Goal: Task Accomplishment & Management: Use online tool/utility

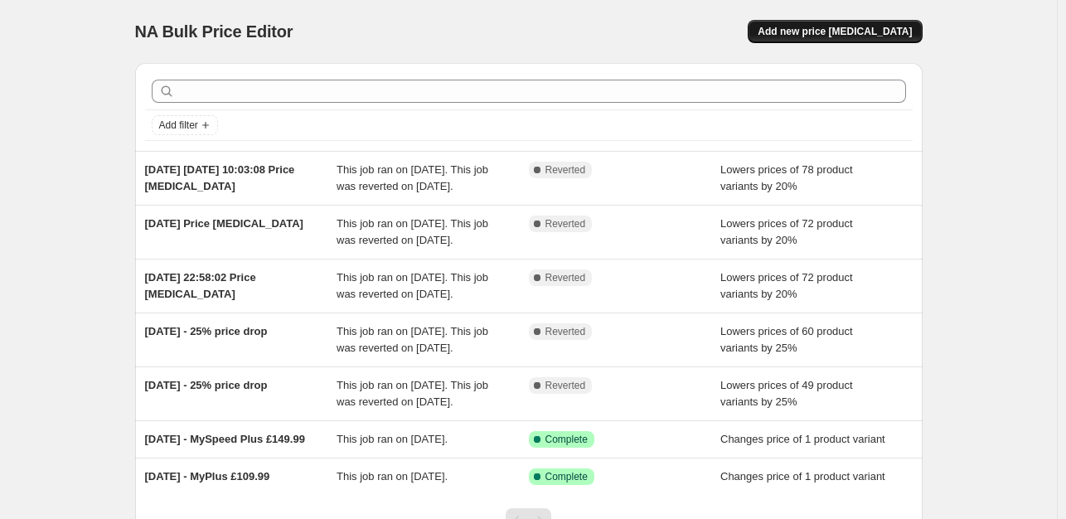
click at [836, 31] on span "Add new price [MEDICAL_DATA]" at bounding box center [835, 31] width 154 height 13
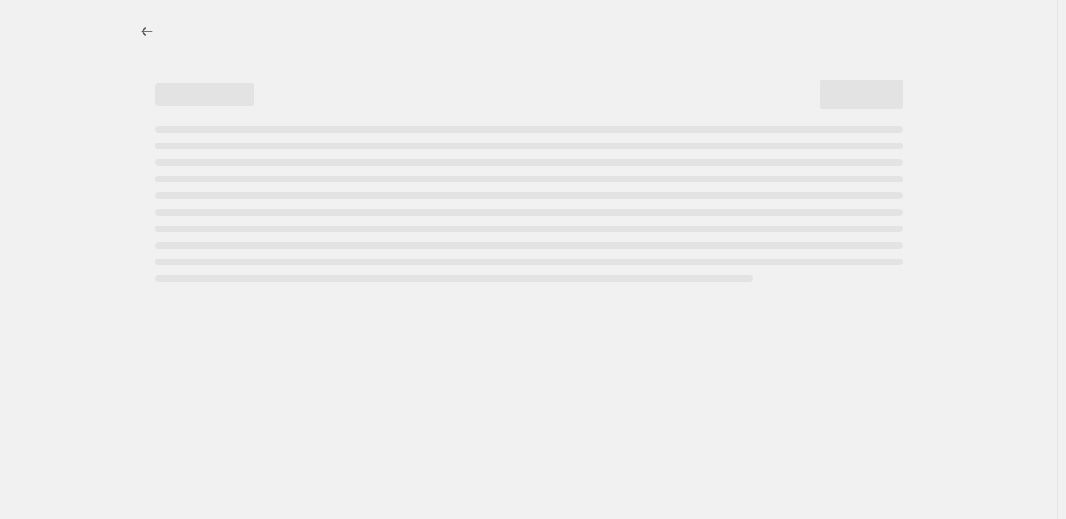
select select "percentage"
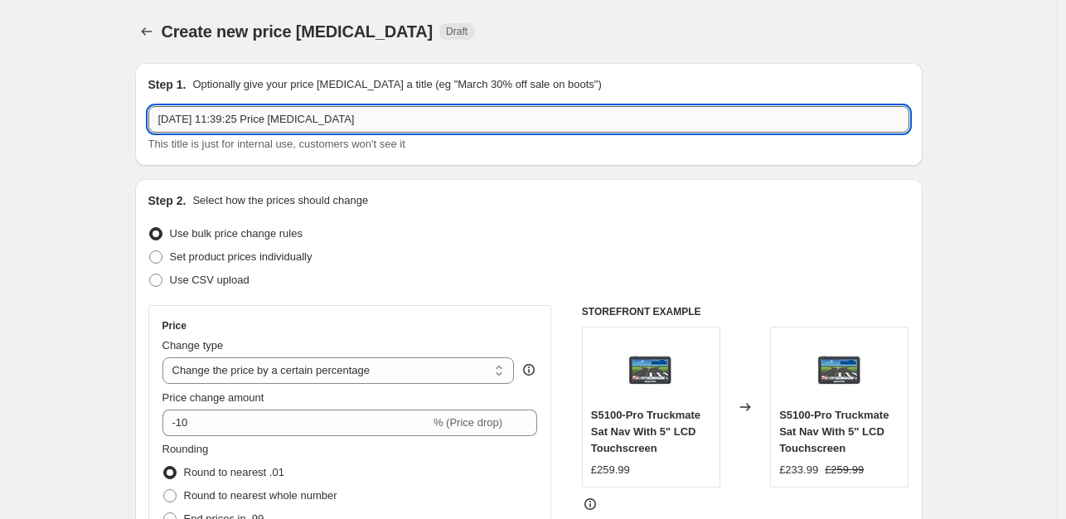
click at [348, 121] on input "[DATE] 11:39:25 Price [MEDICAL_DATA]" at bounding box center [528, 119] width 761 height 27
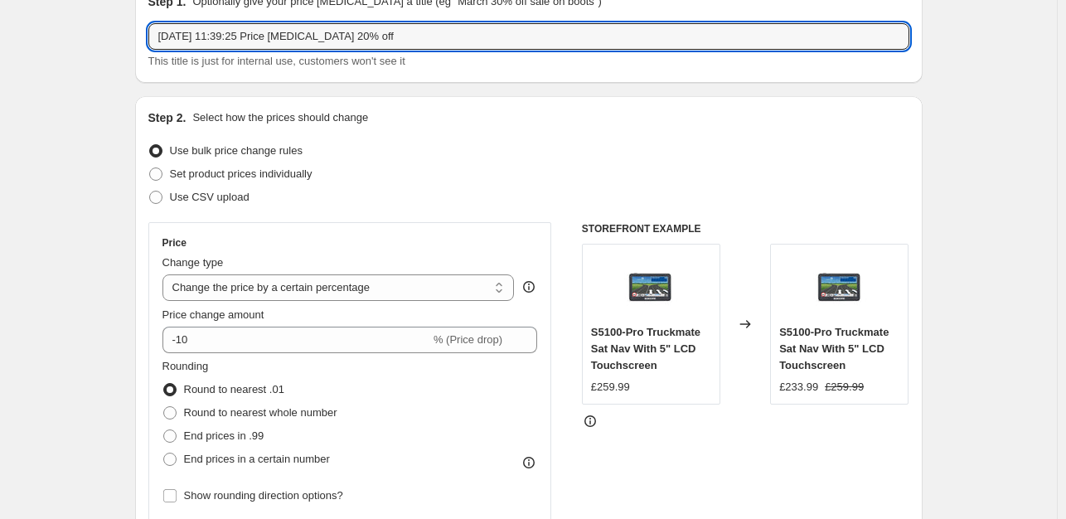
scroll to position [166, 0]
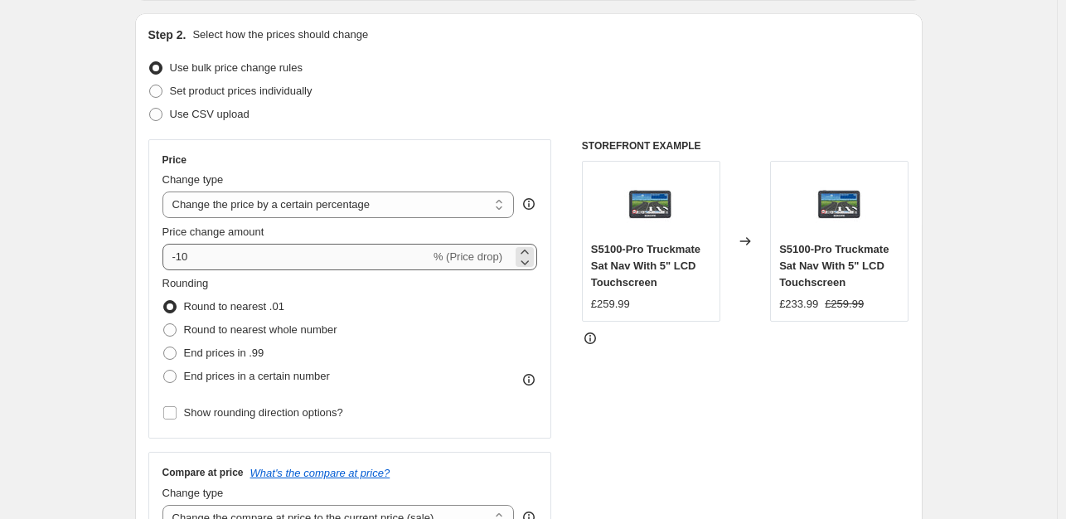
type input "[DATE] 11:39:25 Price [MEDICAL_DATA] 20% off"
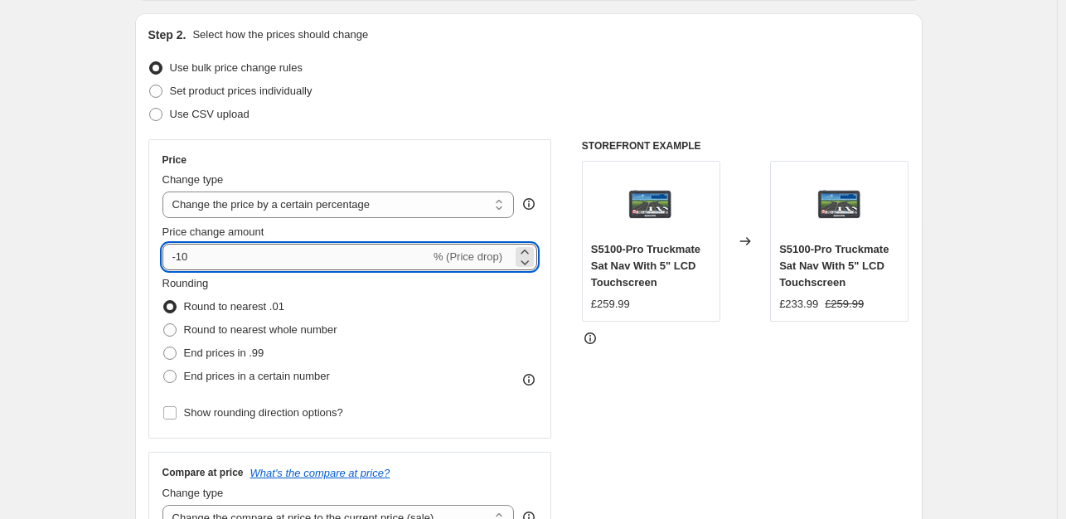
click at [198, 260] on input "-10" at bounding box center [296, 257] width 268 height 27
type input "-1"
type input "-20"
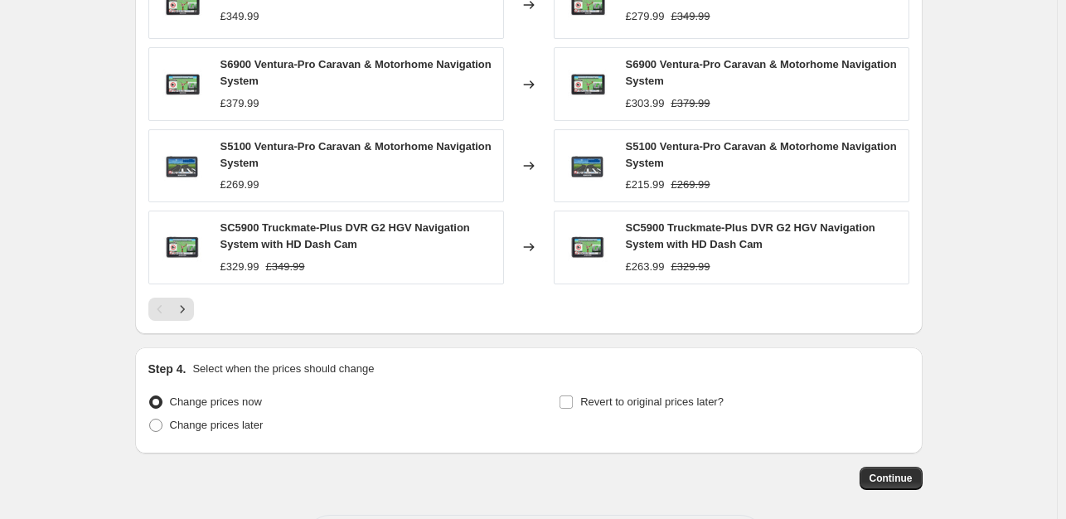
scroll to position [1158, 0]
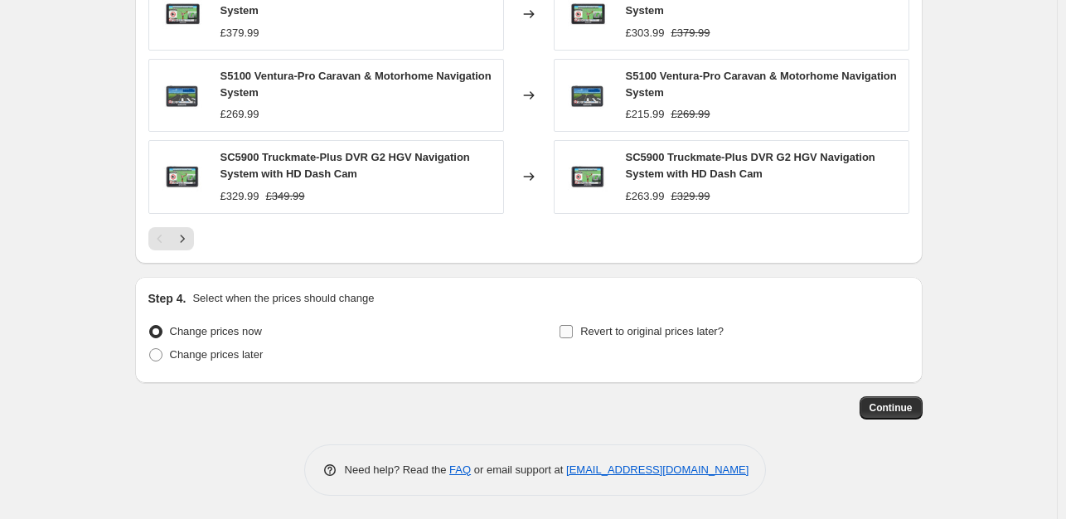
click at [568, 332] on input "Revert to original prices later?" at bounding box center [565, 331] width 13 height 13
checkbox input "true"
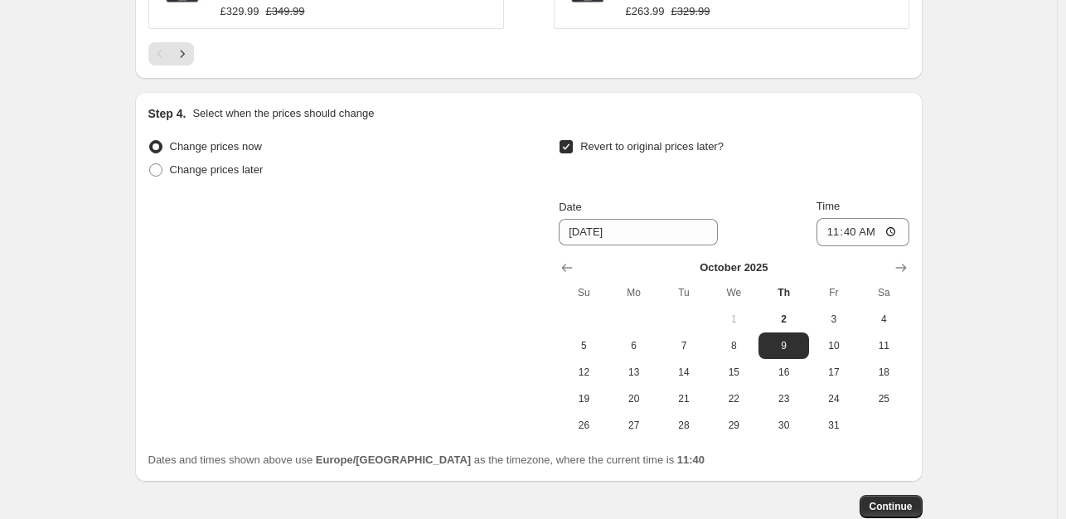
scroll to position [1406, 0]
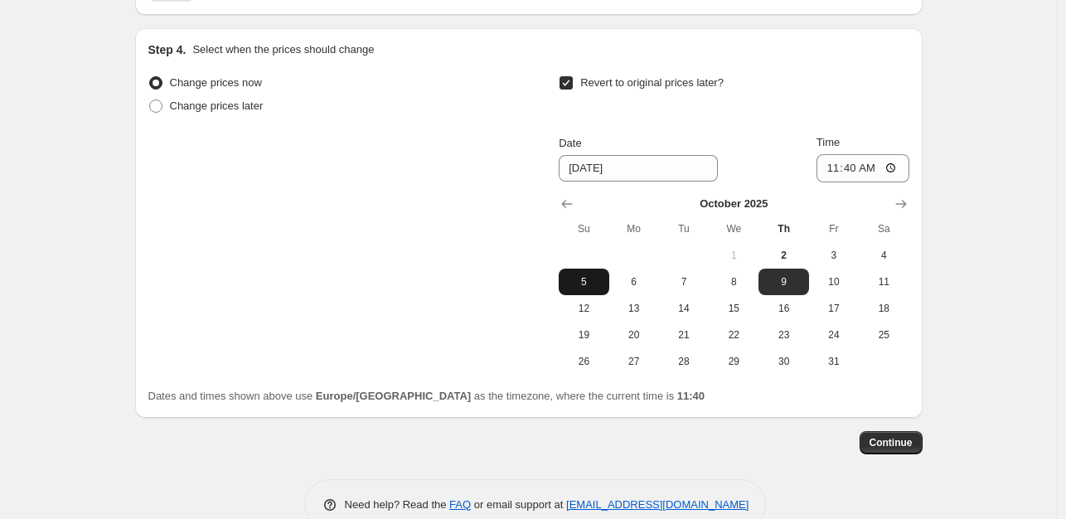
click at [585, 289] on button "5" at bounding box center [584, 282] width 50 height 27
type input "[DATE]"
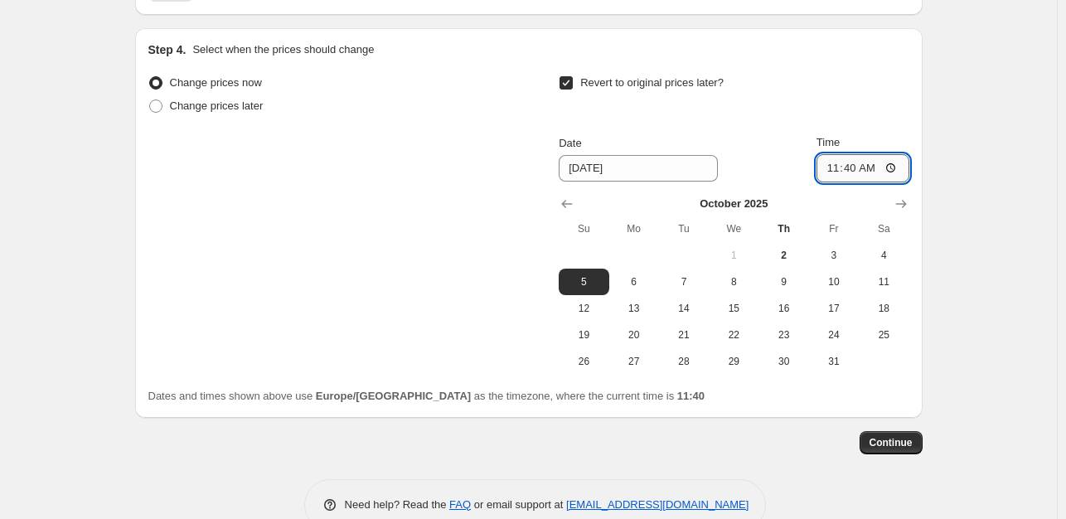
click at [879, 167] on input "11:40" at bounding box center [862, 168] width 93 height 28
type input "11:40"
click at [861, 167] on input "Time" at bounding box center [862, 168] width 93 height 28
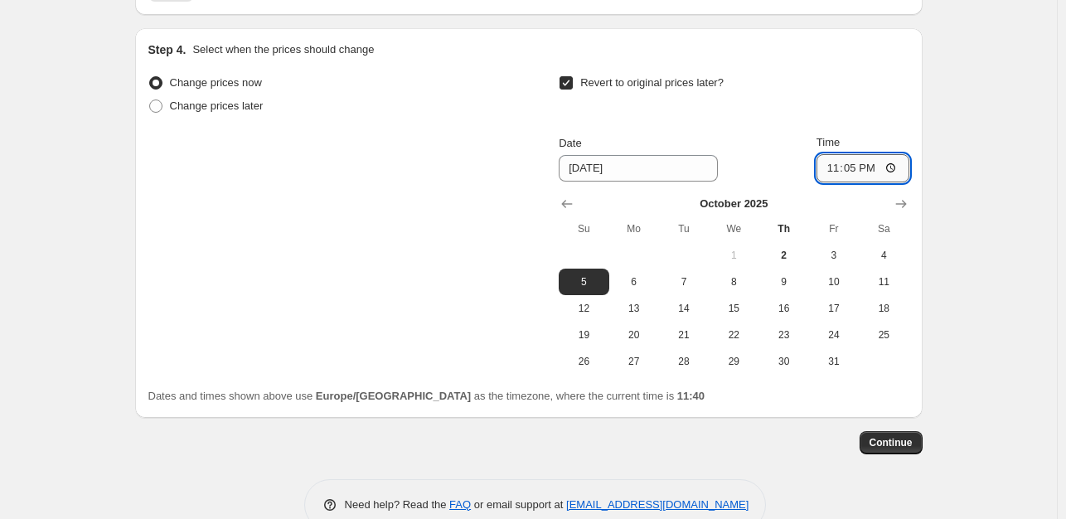
type input "23:59"
click at [889, 252] on span "4" at bounding box center [883, 255] width 36 height 13
type input "[DATE]"
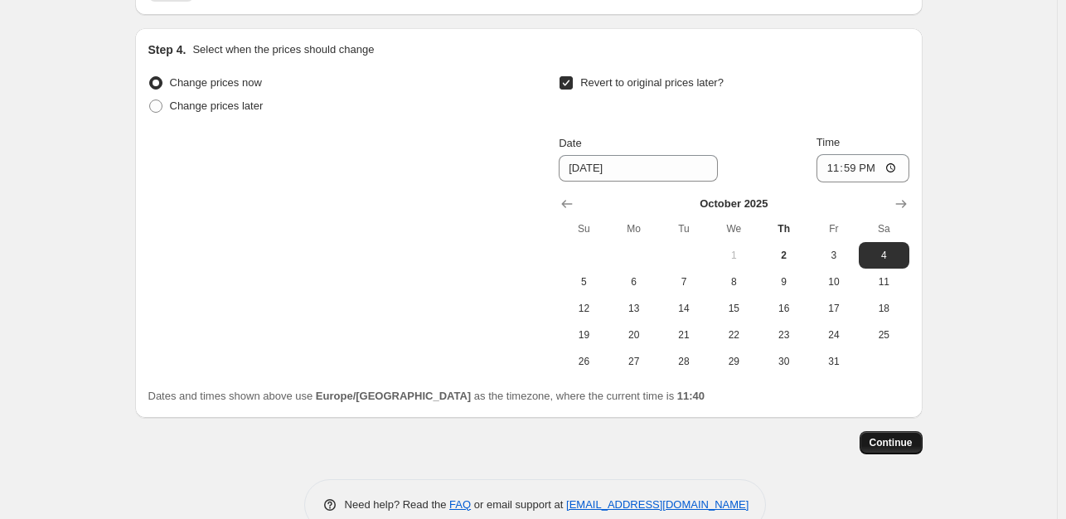
click at [903, 442] on span "Continue" at bounding box center [890, 442] width 43 height 13
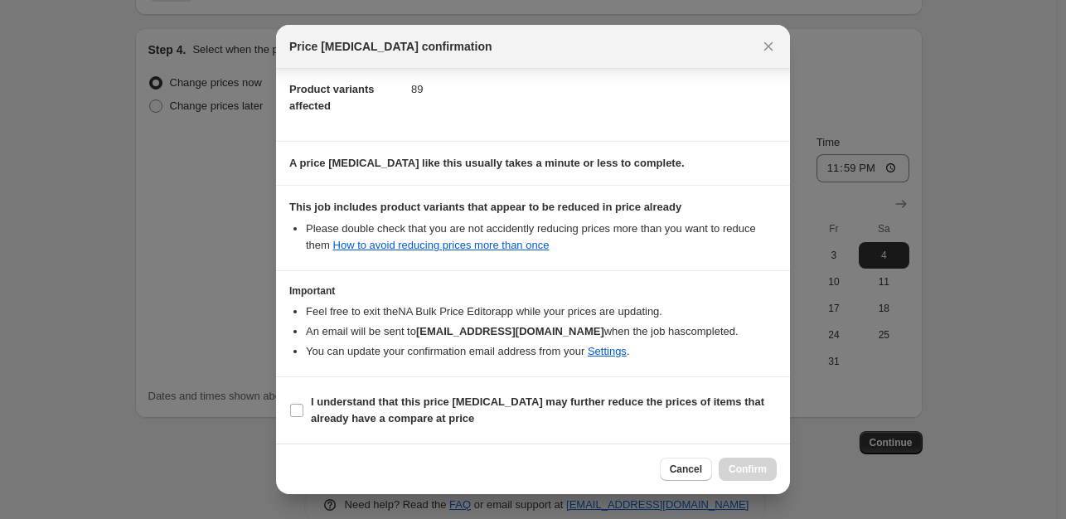
scroll to position [194, 0]
click at [305, 412] on label "I understand that this price [MEDICAL_DATA] may further reduce the prices of it…" at bounding box center [532, 410] width 487 height 40
click at [303, 412] on input "I understand that this price [MEDICAL_DATA] may further reduce the prices of it…" at bounding box center [296, 410] width 13 height 13
checkbox input "true"
click at [759, 458] on button "Confirm" at bounding box center [748, 469] width 58 height 23
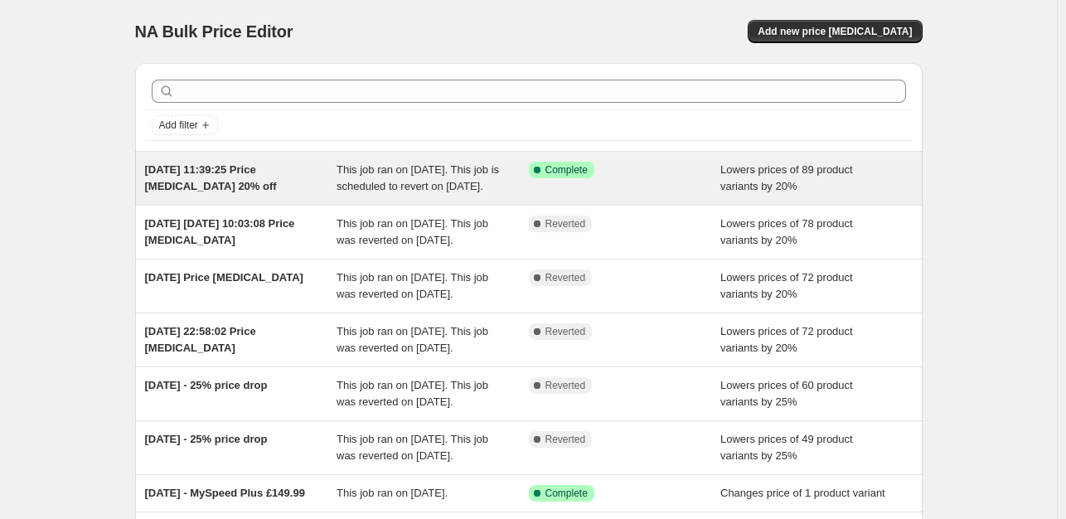
click at [385, 163] on span "This job ran on 2 October 2025. This job is scheduled to revert on 4 October 20…" at bounding box center [417, 177] width 162 height 29
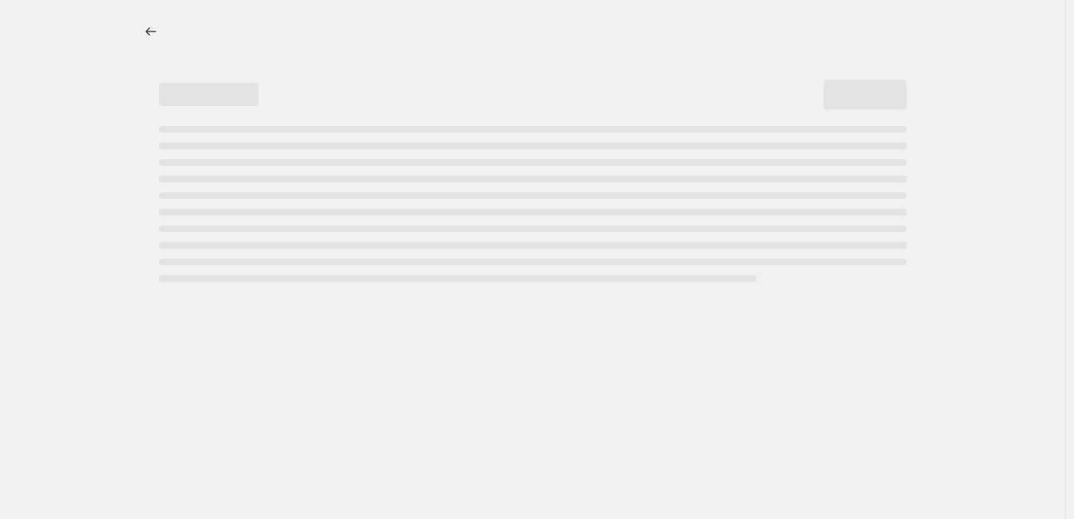
select select "percentage"
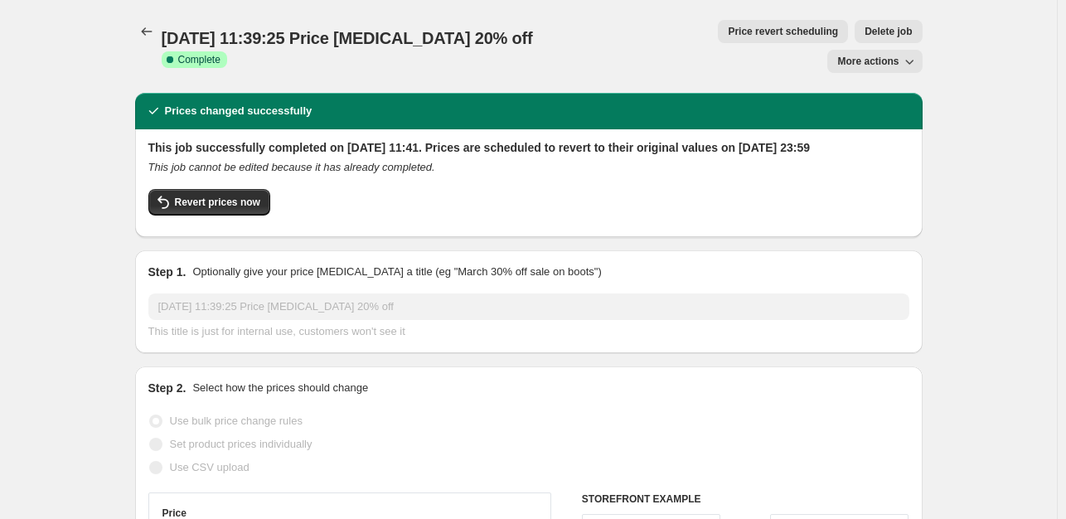
click at [868, 55] on span "More actions" at bounding box center [867, 61] width 61 height 13
click at [617, 189] on div "Revert prices now" at bounding box center [528, 206] width 761 height 35
click at [733, 38] on button "Price revert scheduling" at bounding box center [783, 31] width 130 height 23
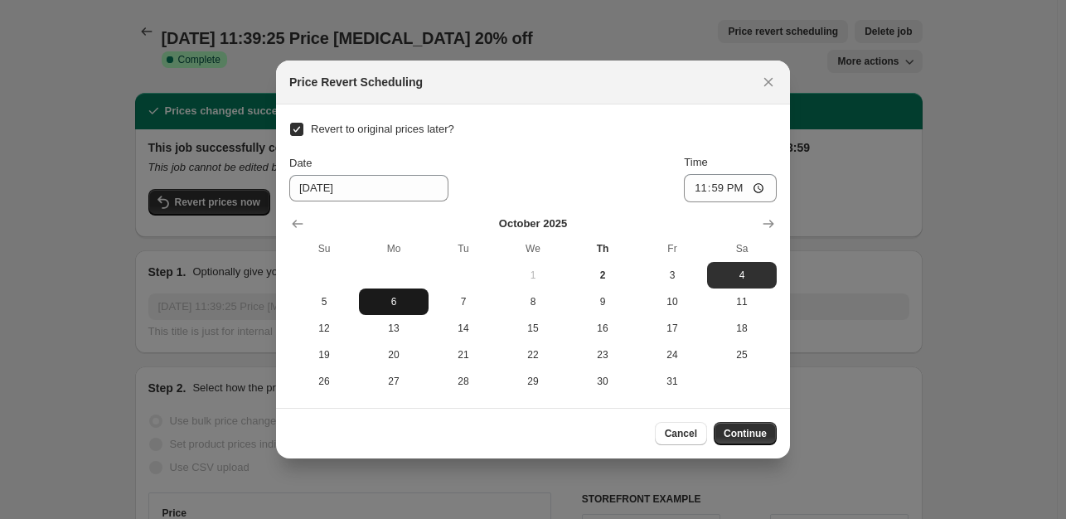
click at [379, 307] on span "6" at bounding box center [394, 301] width 56 height 13
type input "10/6/2025"
click at [744, 432] on span "Continue" at bounding box center [745, 433] width 43 height 13
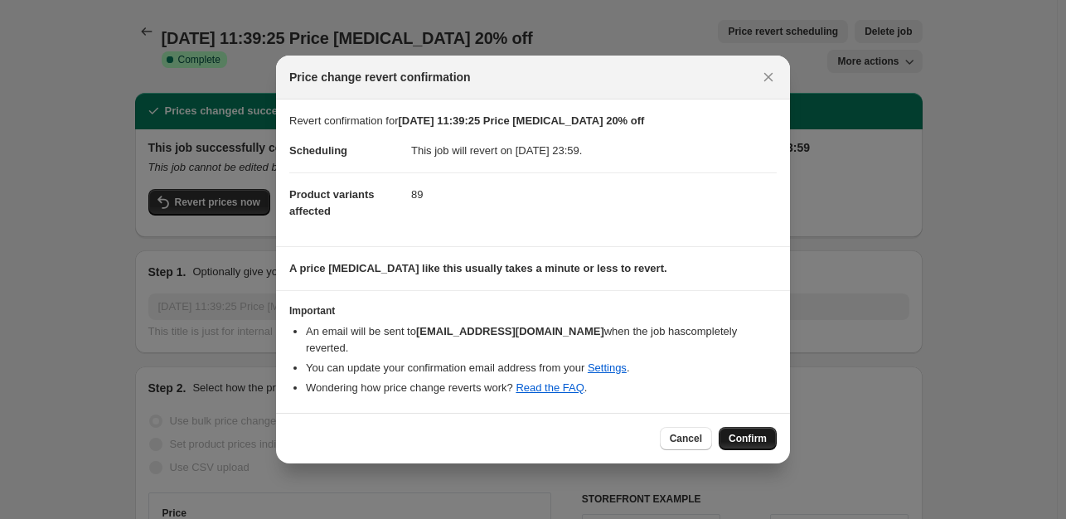
click at [742, 432] on span "Confirm" at bounding box center [748, 438] width 38 height 13
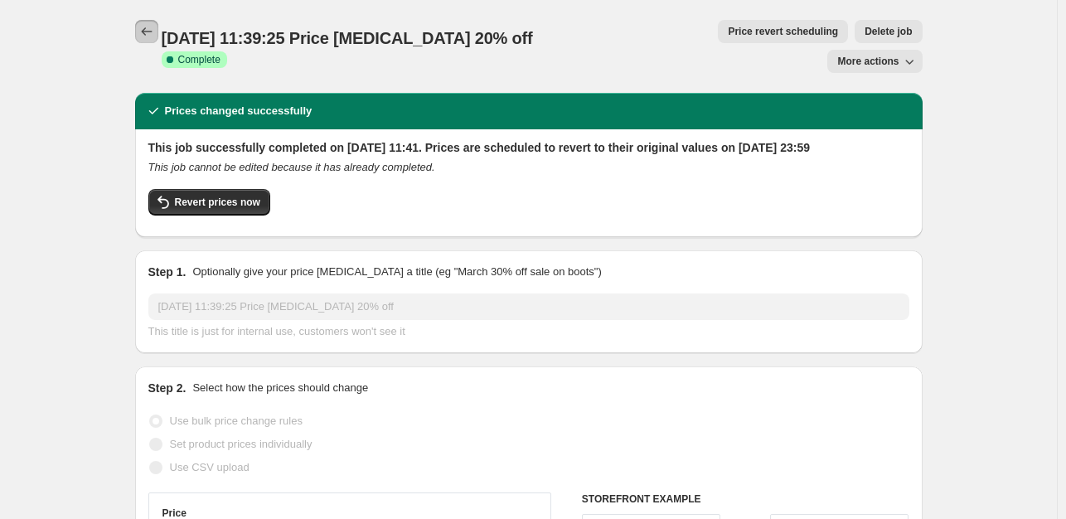
click at [151, 32] on icon "Price change jobs" at bounding box center [146, 31] width 17 height 17
